Goal: Submit feedback/report problem: Submit feedback/report problem

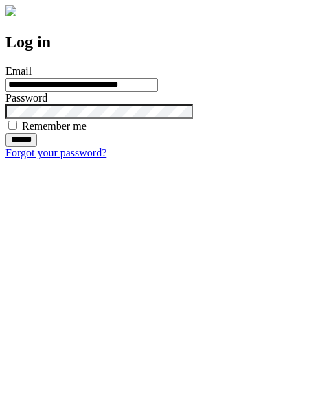
click at [37, 147] on input "******" at bounding box center [21, 140] width 32 height 14
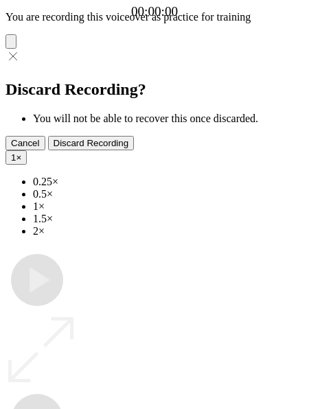
type input "**********"
